Goal: Find specific page/section: Find specific page/section

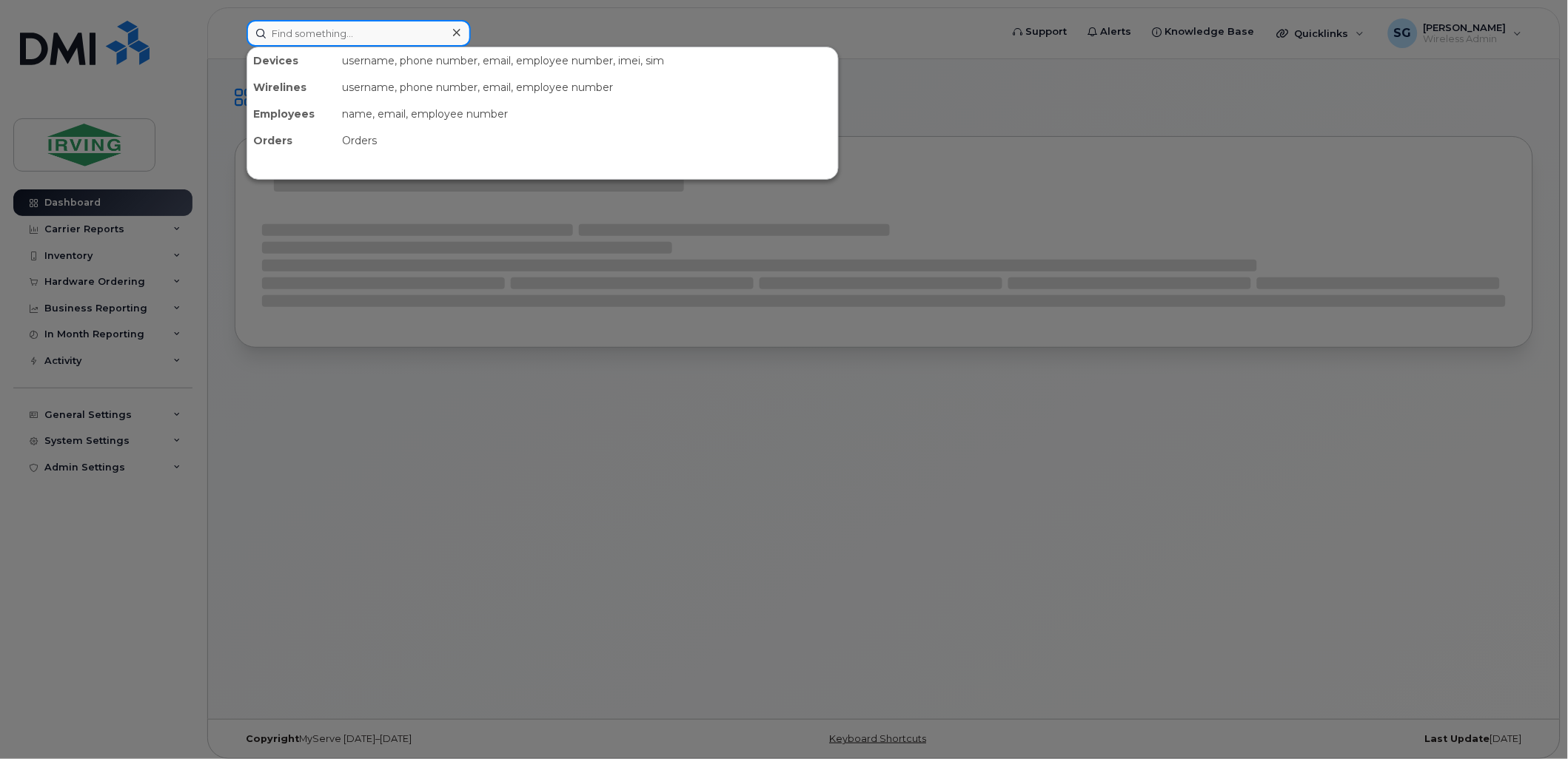
click at [311, 39] on input at bounding box center [359, 33] width 225 height 27
click at [1268, 102] on div at bounding box center [784, 379] width 1568 height 759
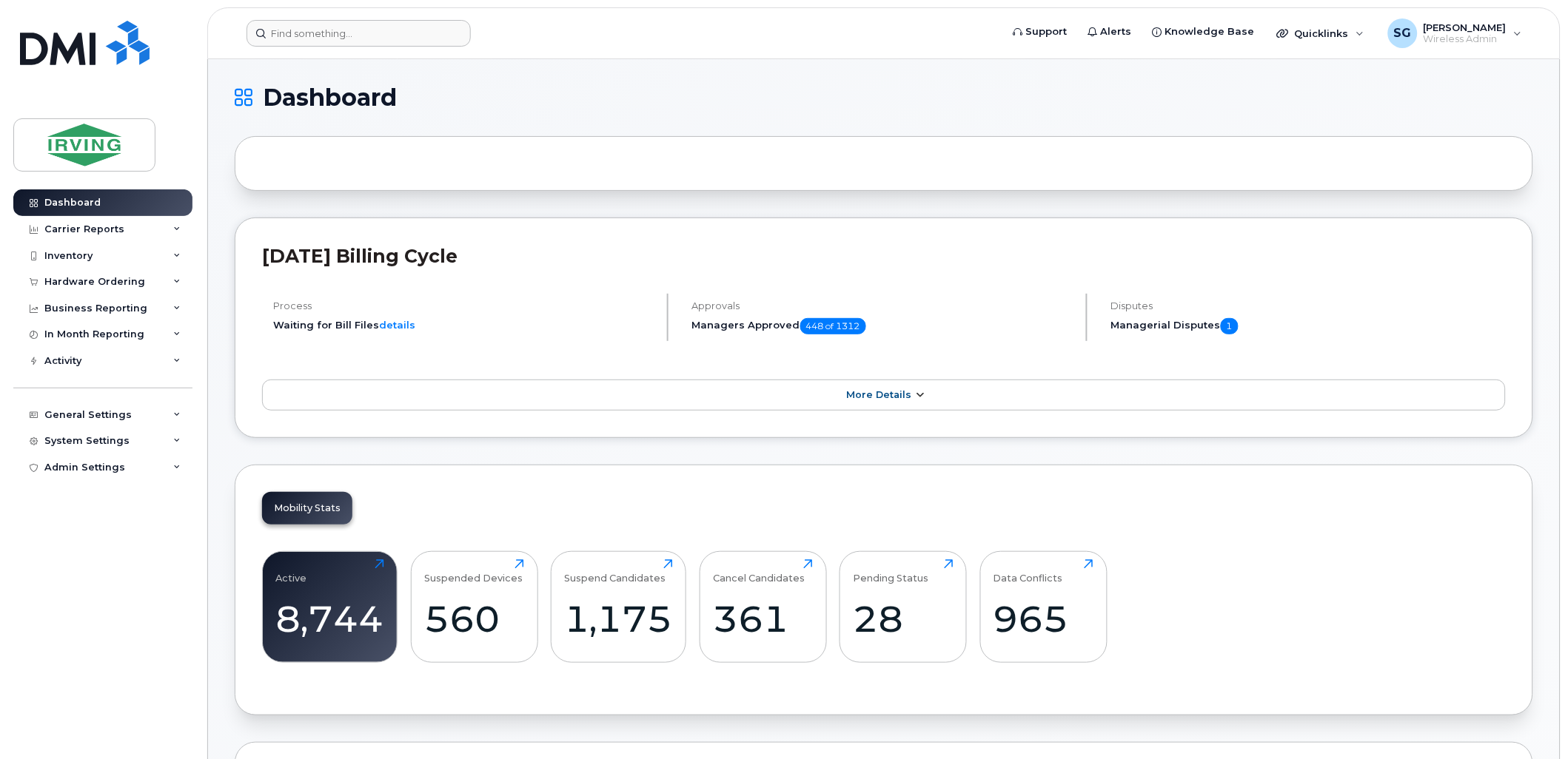
click at [863, 394] on span "More Details" at bounding box center [878, 394] width 65 height 11
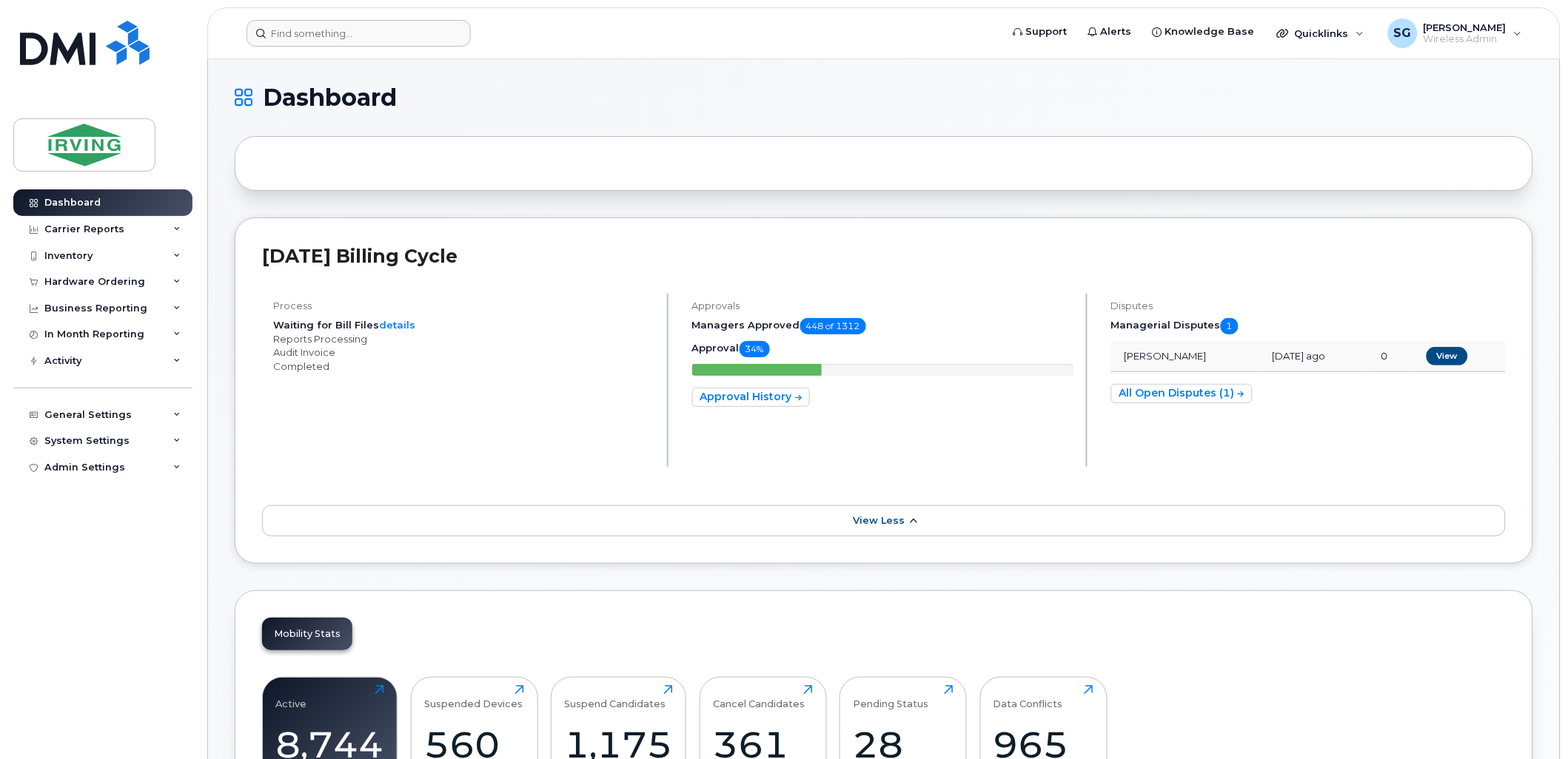
click at [861, 518] on span "View Less" at bounding box center [879, 520] width 52 height 11
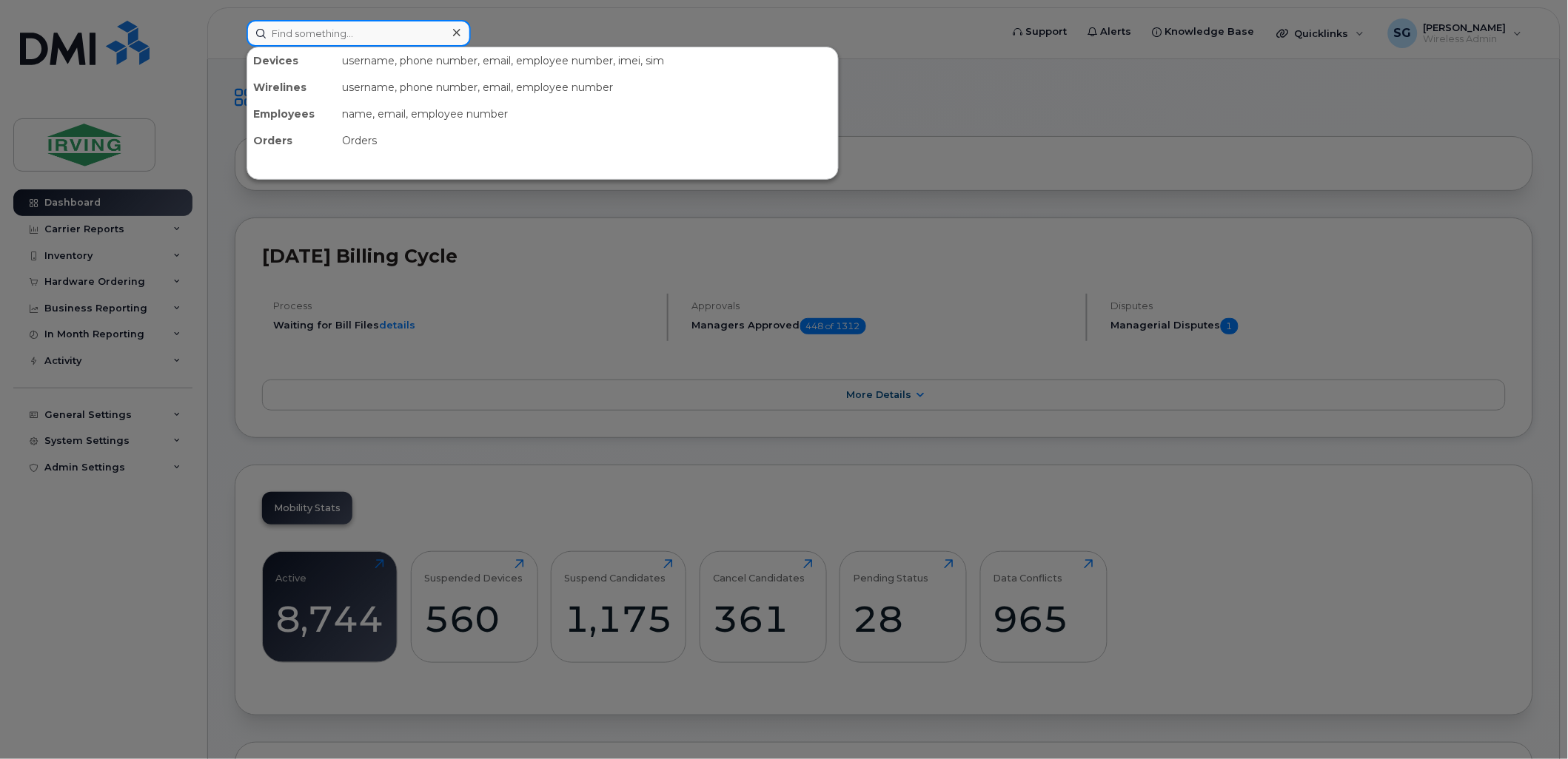
click at [294, 34] on input at bounding box center [359, 33] width 225 height 27
paste input "7826409374"
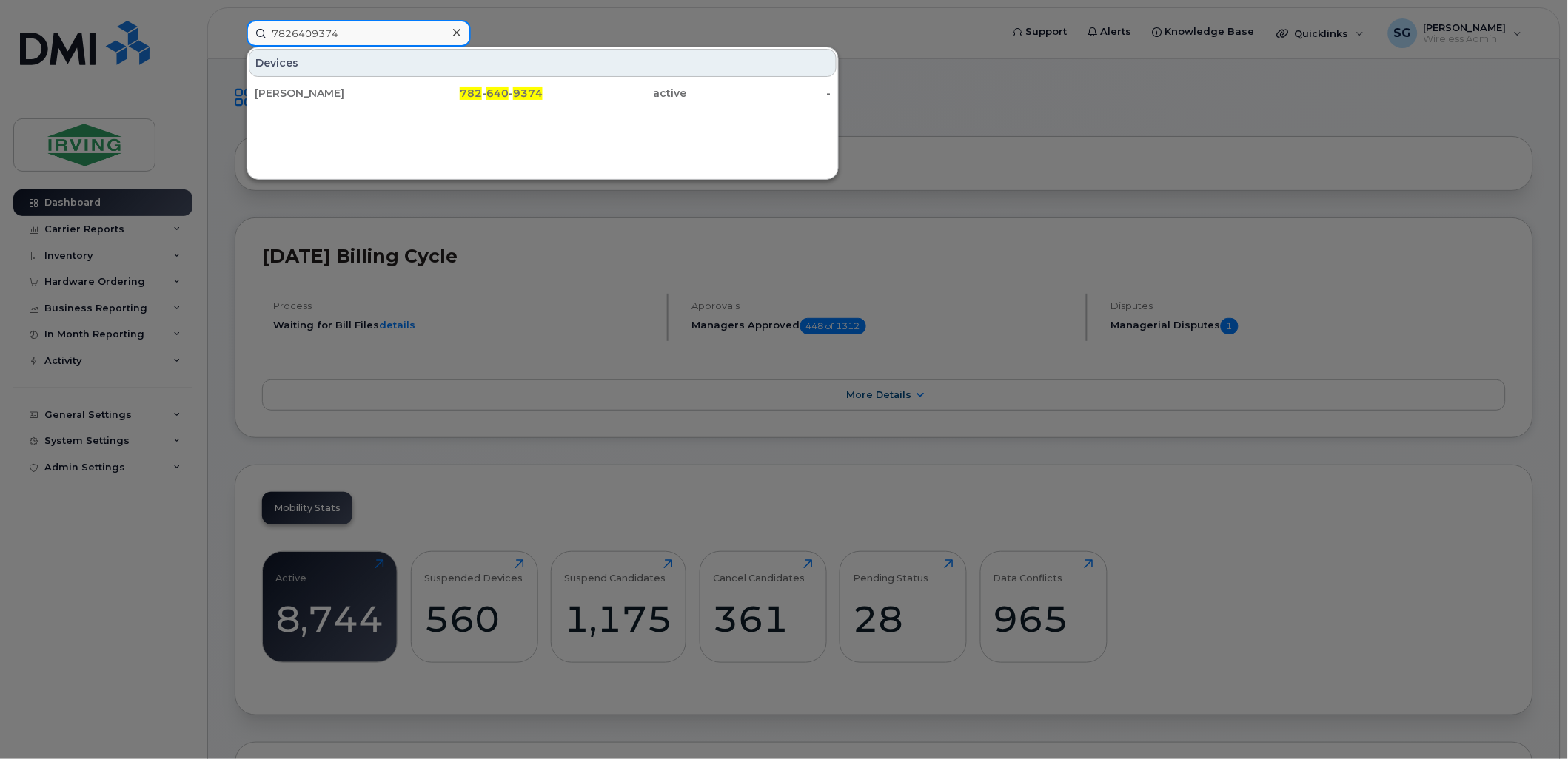
type input "7826409374"
drag, startPoint x: 79, startPoint y: 195, endPoint x: 1037, endPoint y: 175, distance: 958.2
click at [1037, 175] on div at bounding box center [784, 379] width 1568 height 759
click at [379, 38] on input "7826409374" at bounding box center [359, 33] width 225 height 27
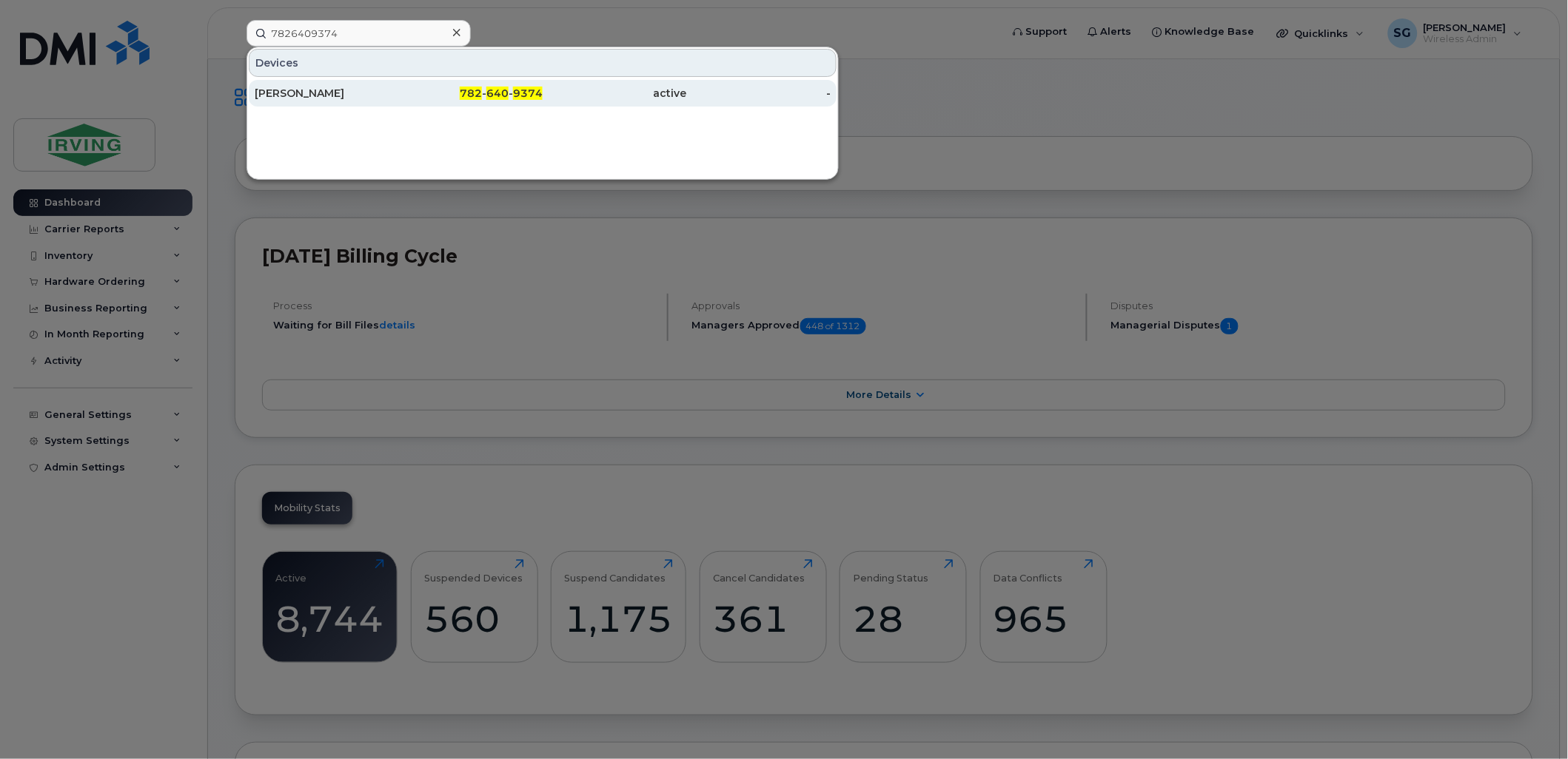
click at [379, 89] on div "Jim Perrin" at bounding box center [326, 93] width 144 height 15
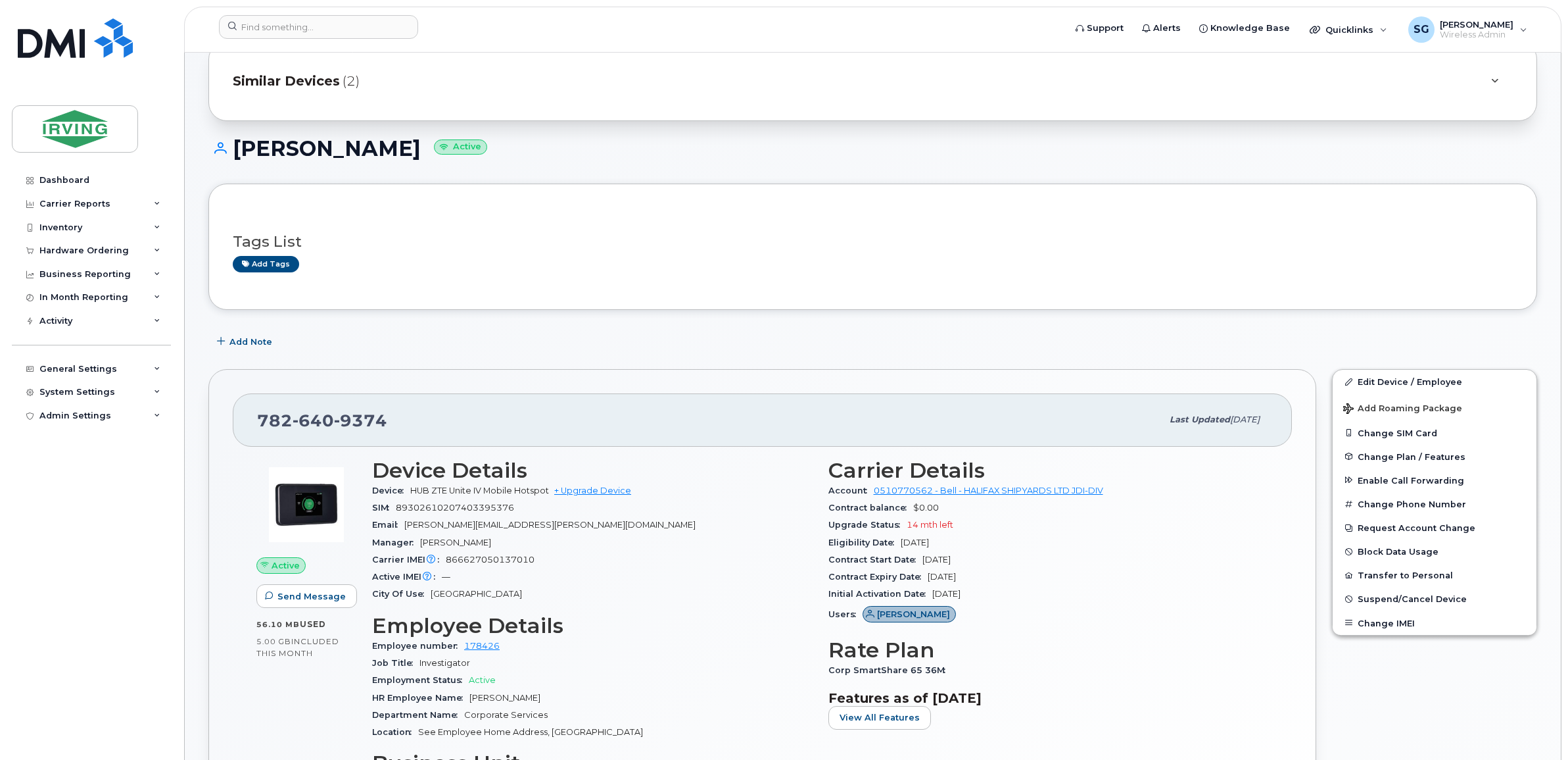
scroll to position [627, 0]
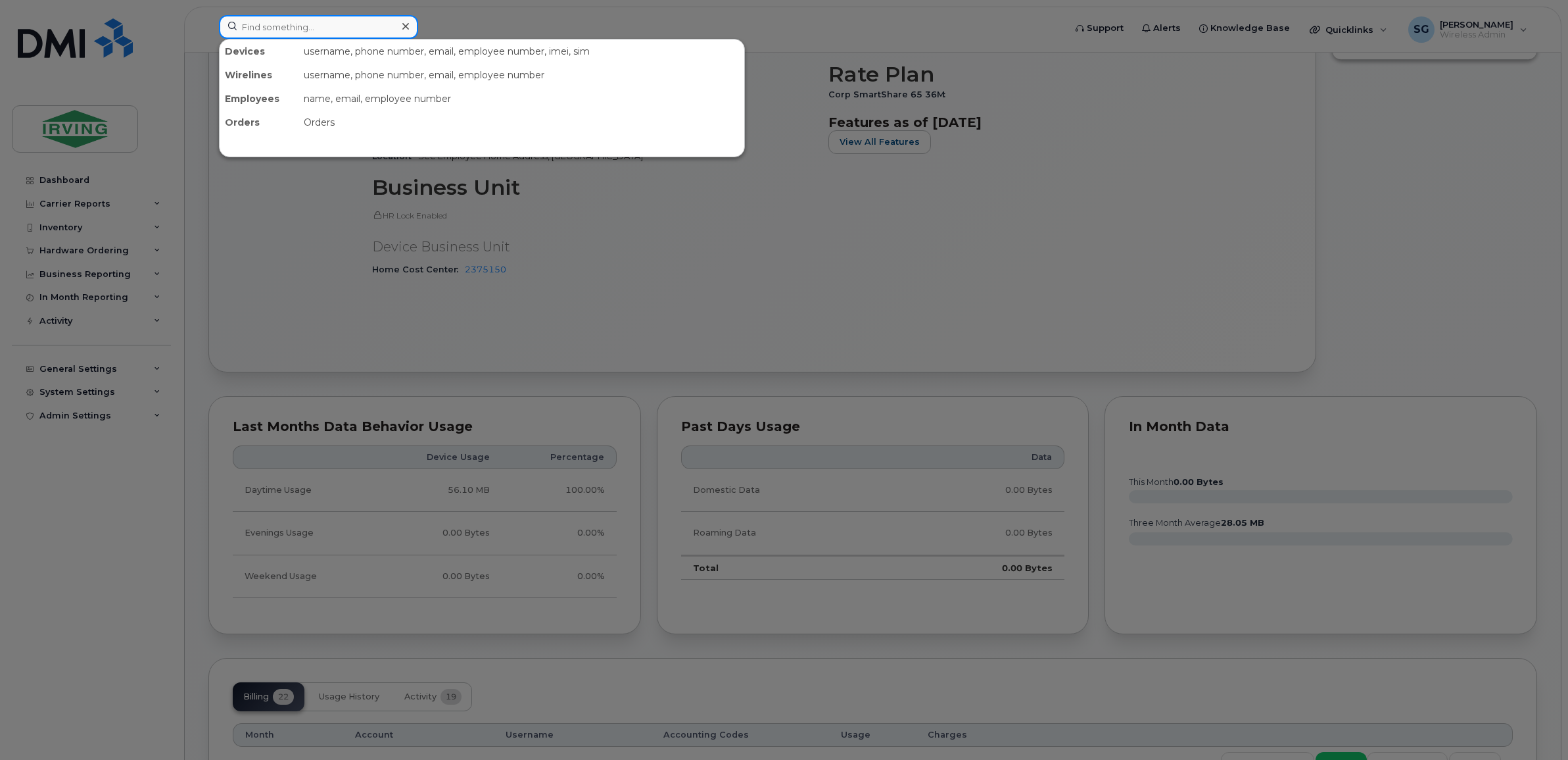
click at [339, 29] on input at bounding box center [318, 27] width 199 height 24
paste input "5066070108"
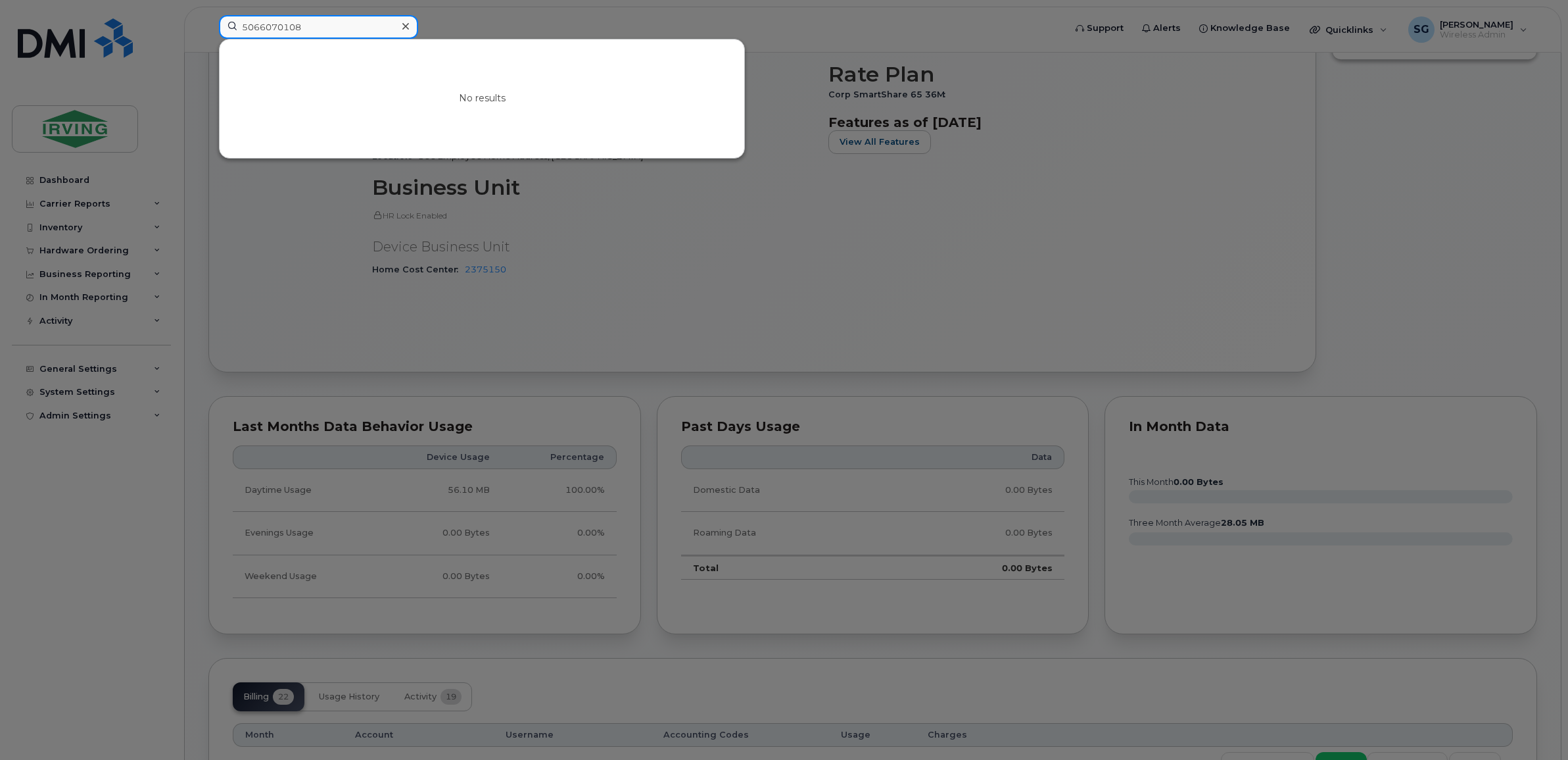
type input "5066070108"
